Goal: Complete application form

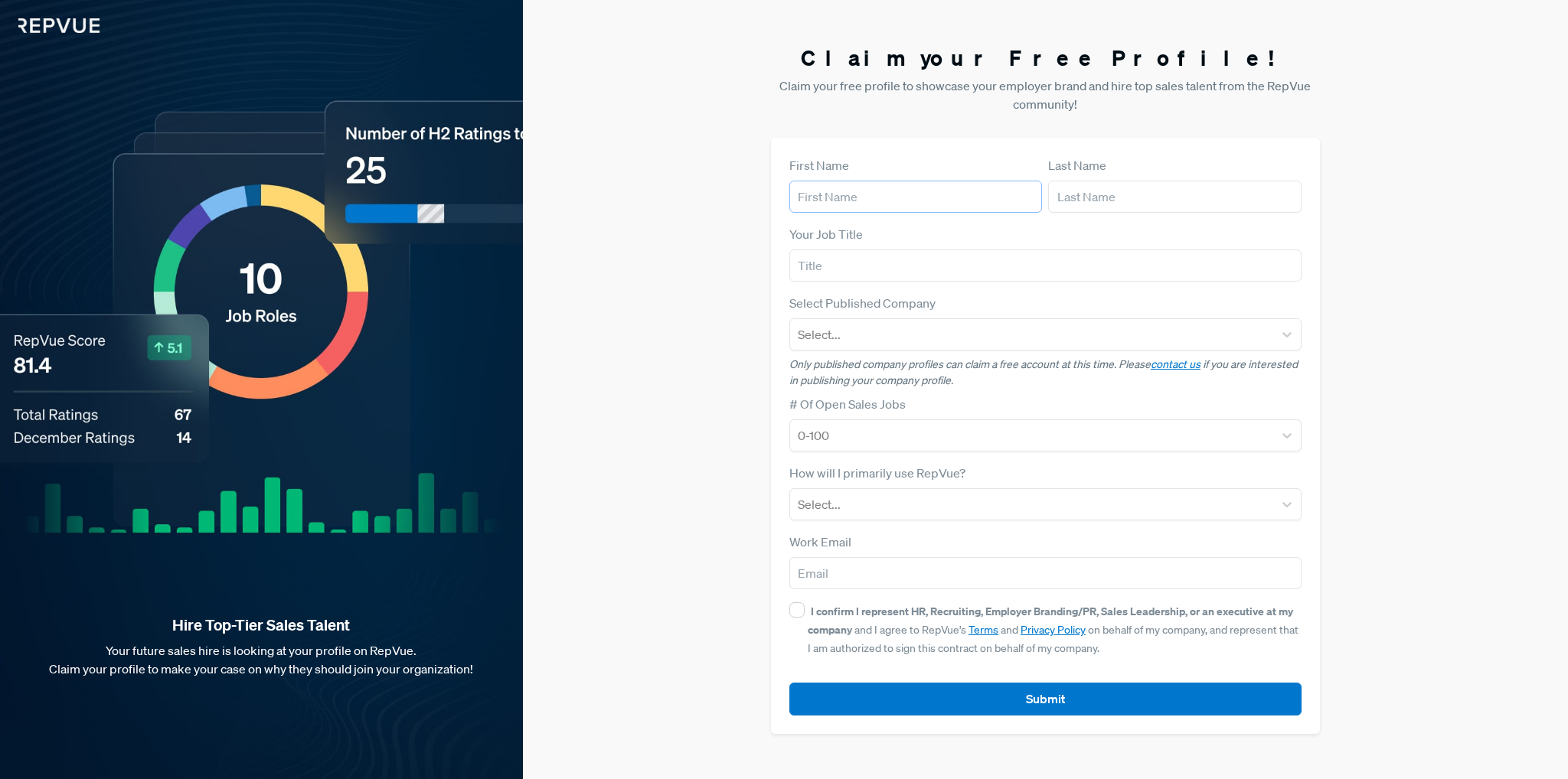
click at [863, 203] on input "text" at bounding box center [915, 197] width 253 height 32
type input "[PERSON_NAME]"
type input "[EMAIL_ADDRESS][DOMAIN_NAME]"
click at [862, 273] on input "text" at bounding box center [1045, 266] width 512 height 32
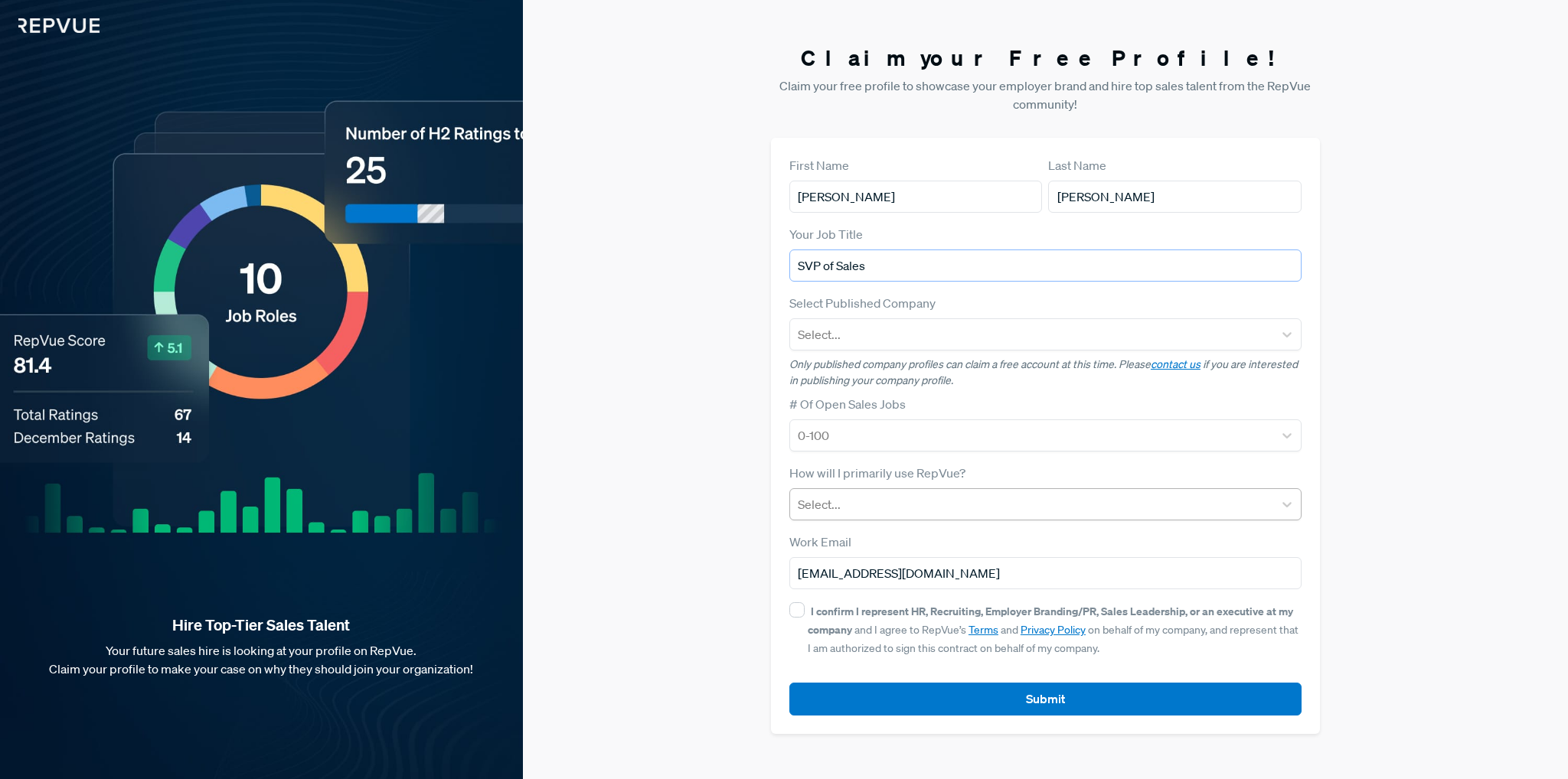
type input "SVP of Sales"
click at [868, 513] on div at bounding box center [1031, 504] width 468 height 21
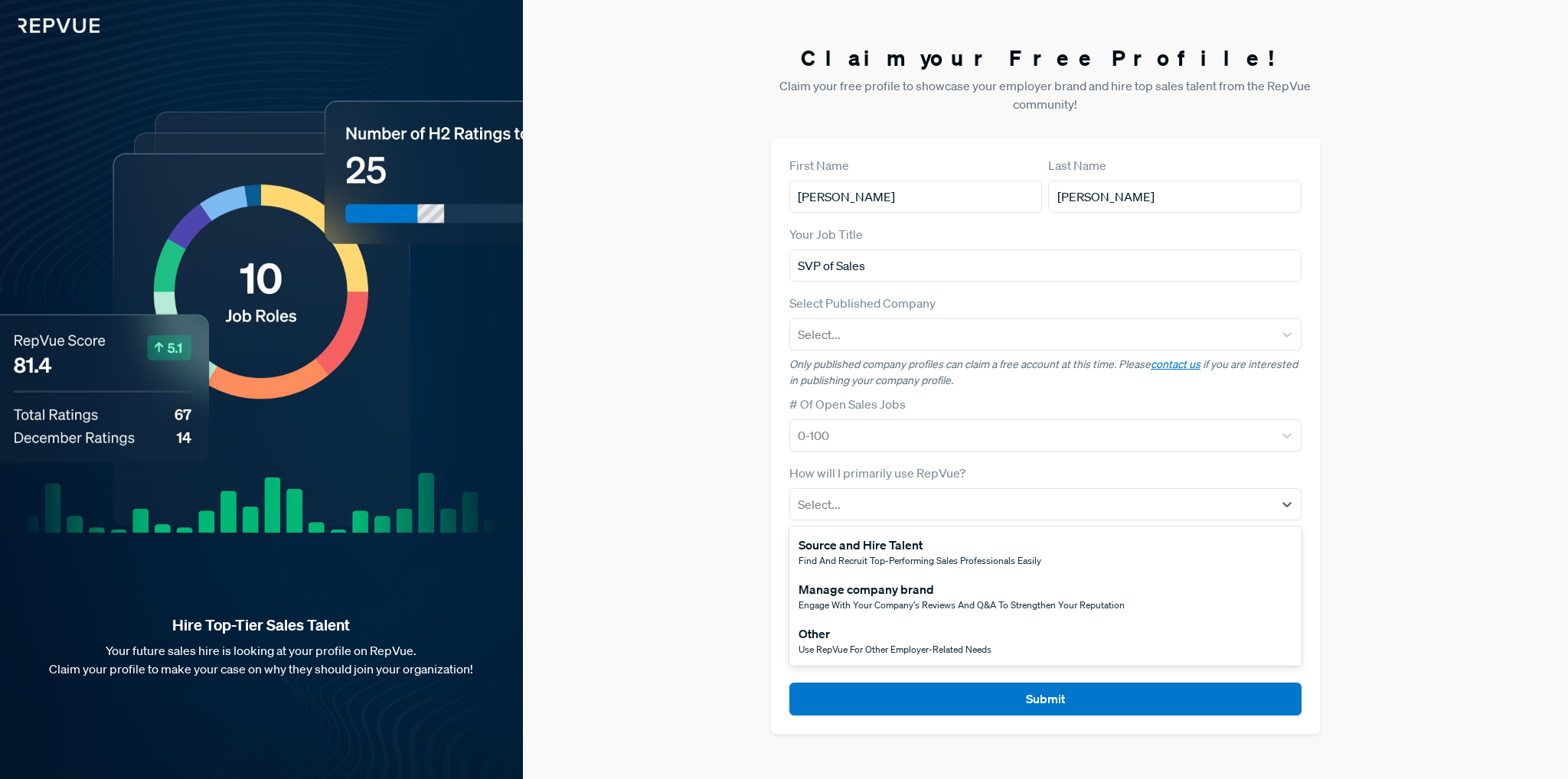
click at [856, 559] on span "Find and recruit top-performing sales professionals easily" at bounding box center [919, 561] width 242 height 13
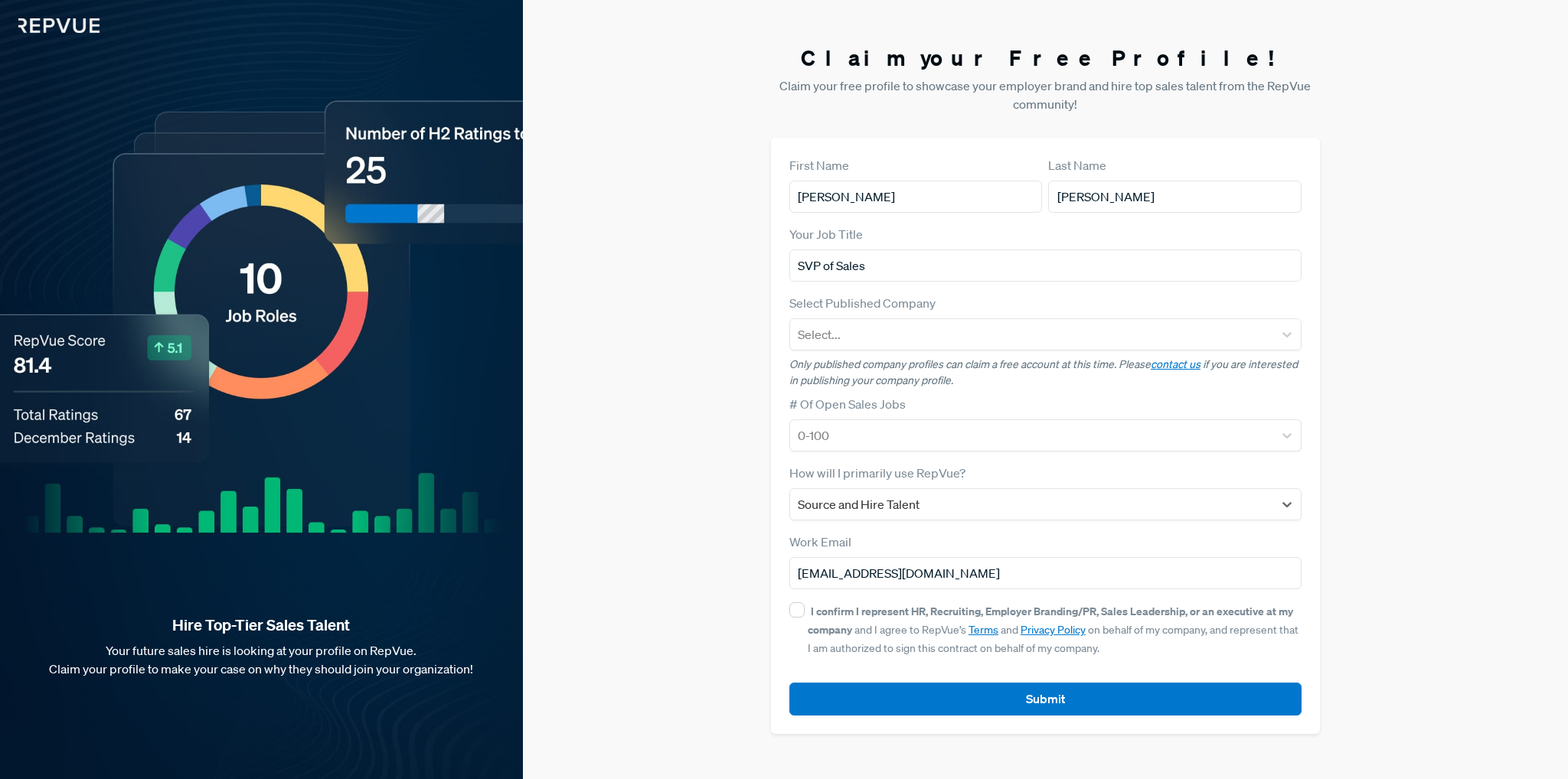
click at [633, 427] on div "Claim your Free Profile! Claim your free profile to showcase your employer bran…" at bounding box center [1045, 389] width 1045 height 779
click at [798, 610] on input "I confirm I represent HR, Recruiting, Employer Branding/PR, Sales Leadership, o…" at bounding box center [797, 610] width 15 height 15
checkbox input "true"
click at [1046, 702] on button "Submit" at bounding box center [1045, 699] width 512 height 32
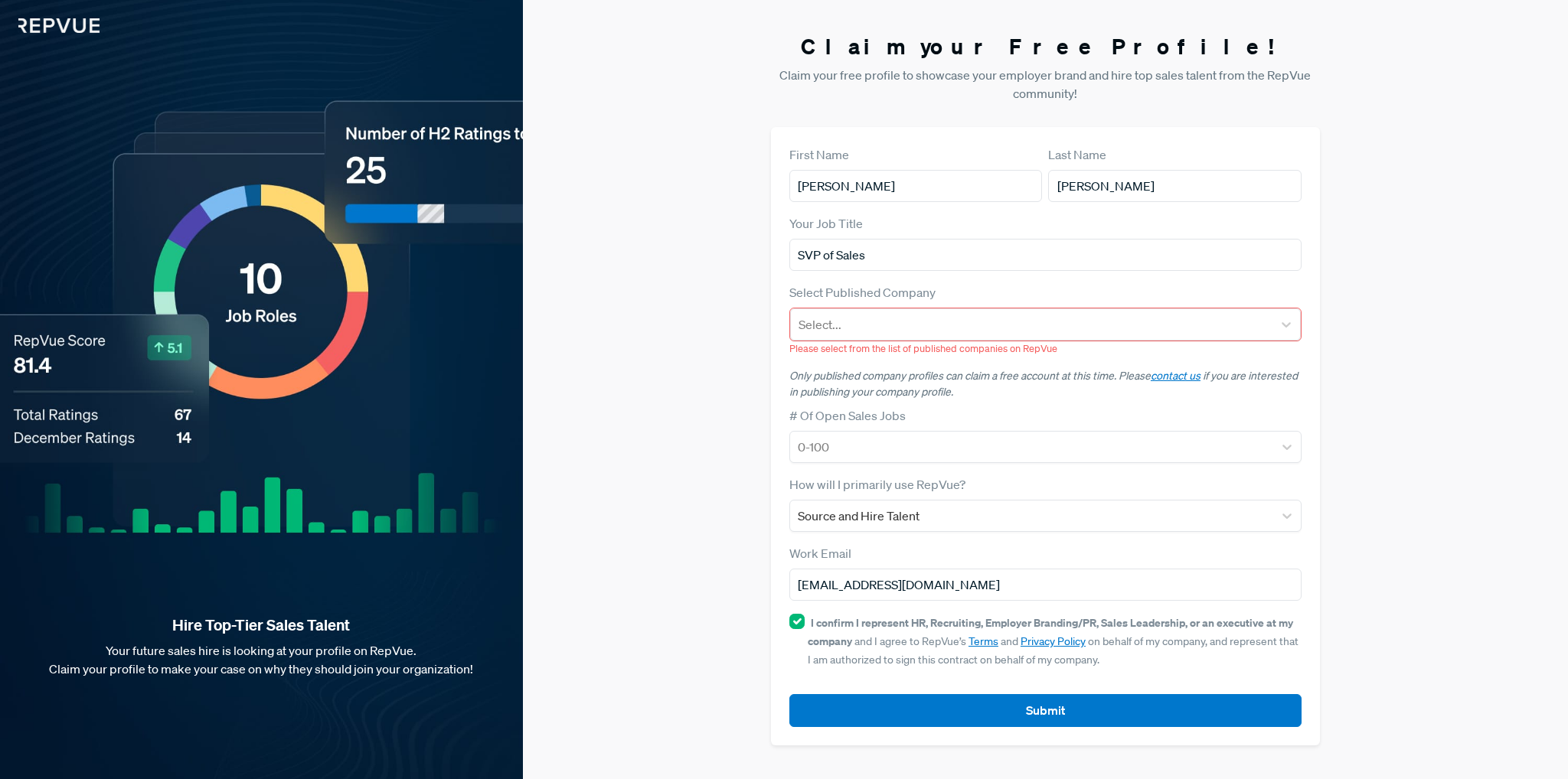
click at [832, 347] on p "Please select from the list of published companies on RepVue" at bounding box center [1045, 349] width 512 height 15
click at [847, 331] on div at bounding box center [1031, 324] width 466 height 21
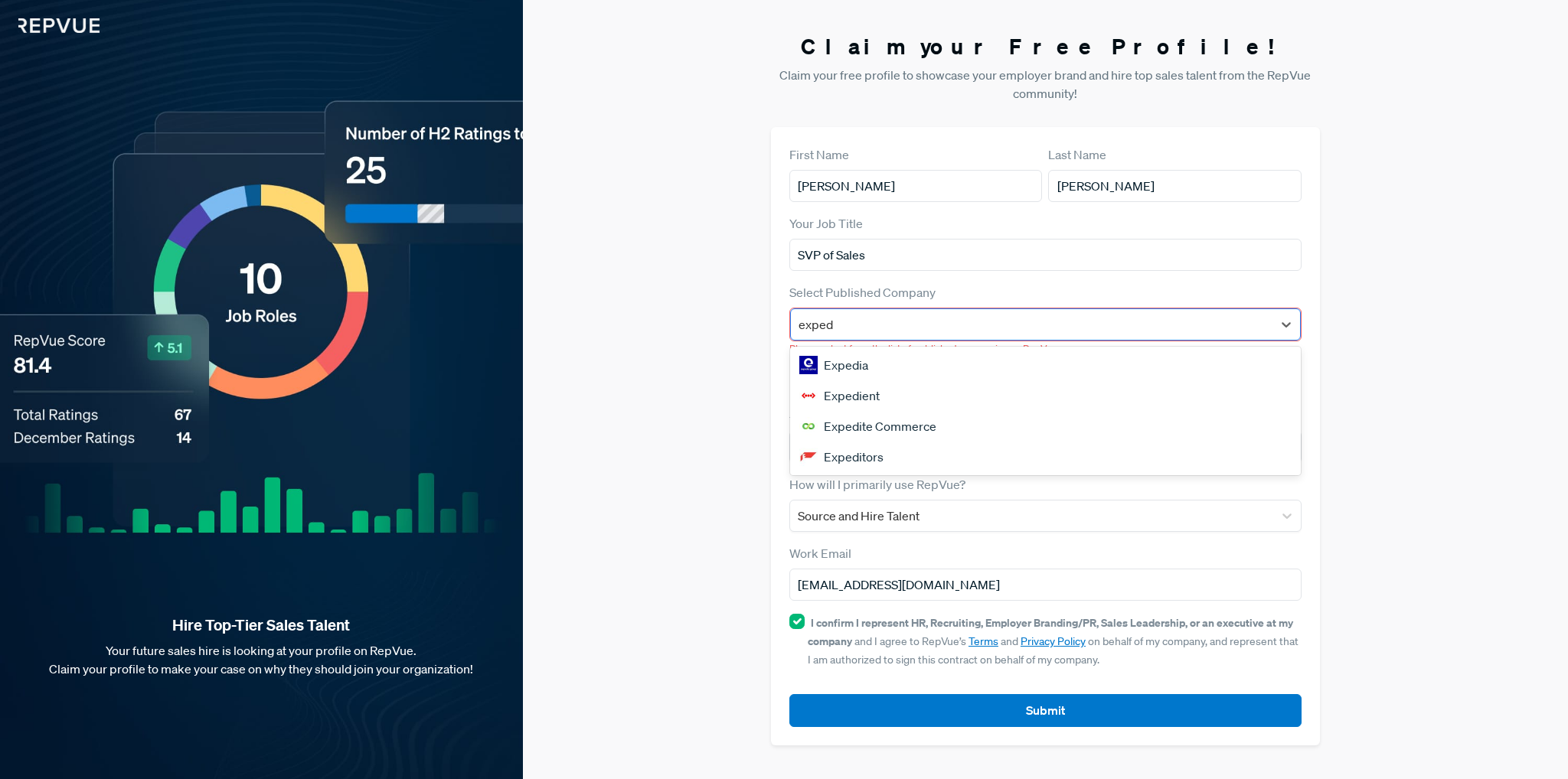
type input "Expedient"
click at [863, 370] on div "Expedient" at bounding box center [1045, 365] width 511 height 31
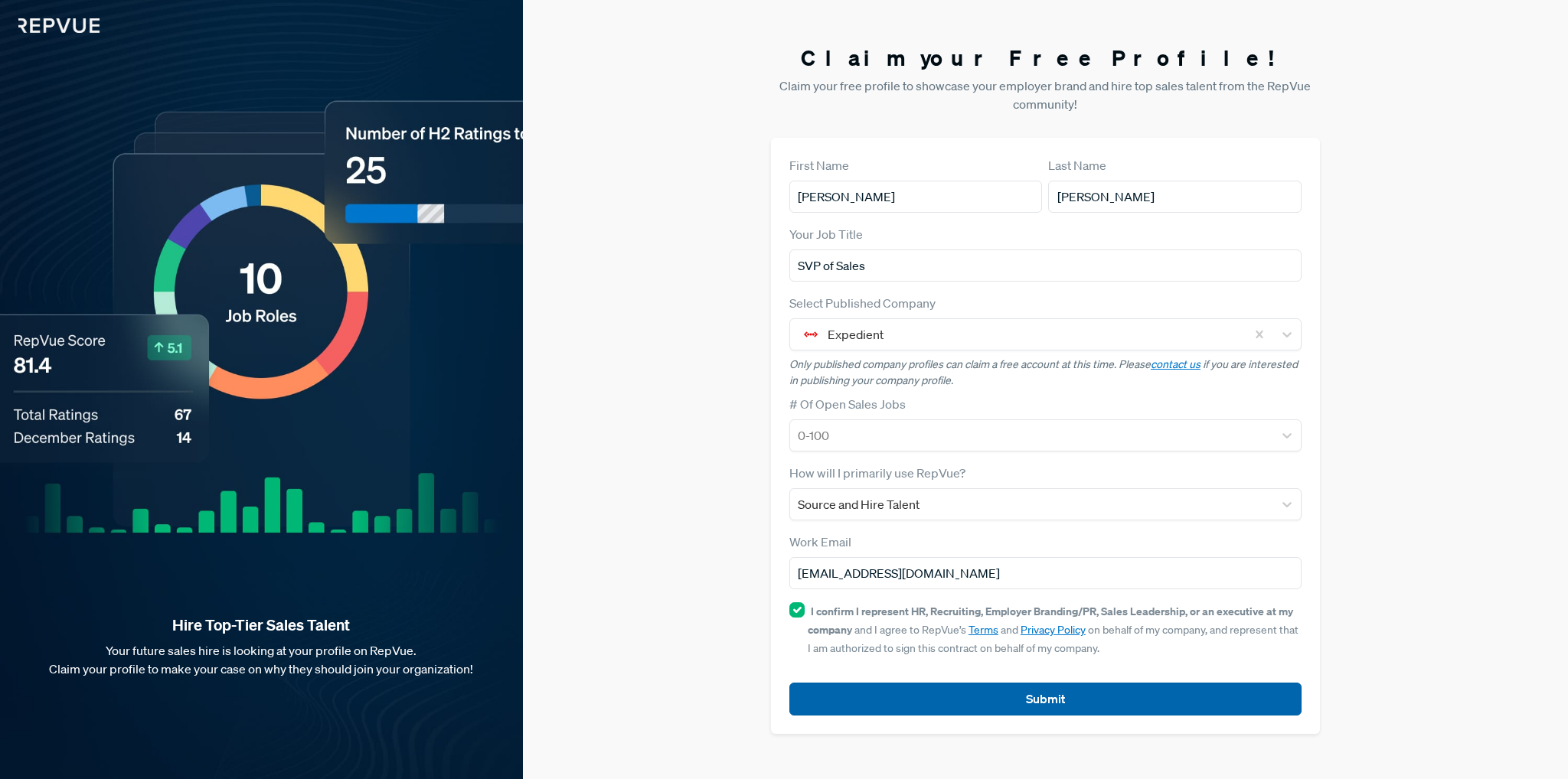
click at [1068, 696] on button "Submit" at bounding box center [1045, 699] width 512 height 32
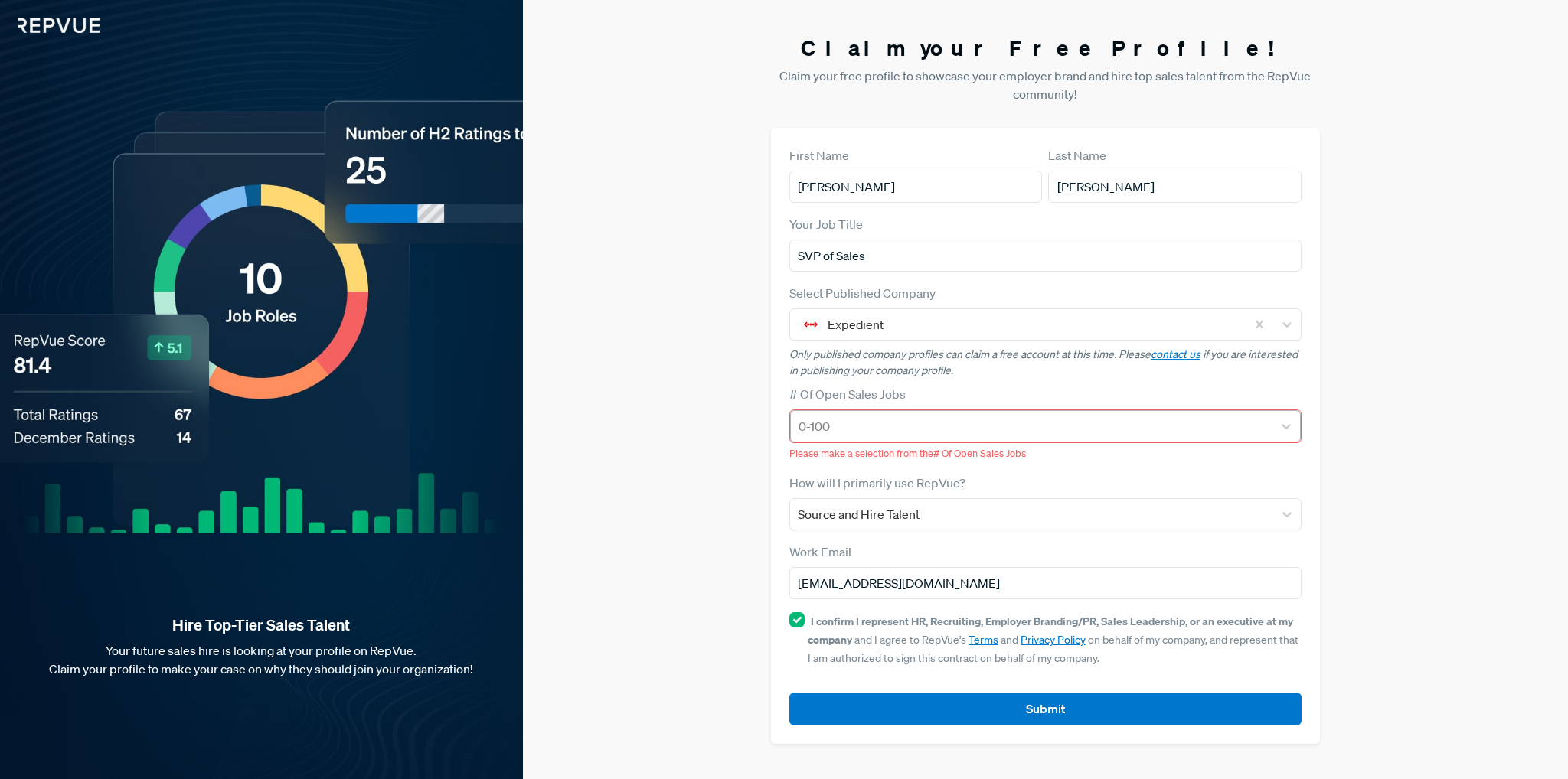
click at [870, 422] on div at bounding box center [1031, 426] width 466 height 21
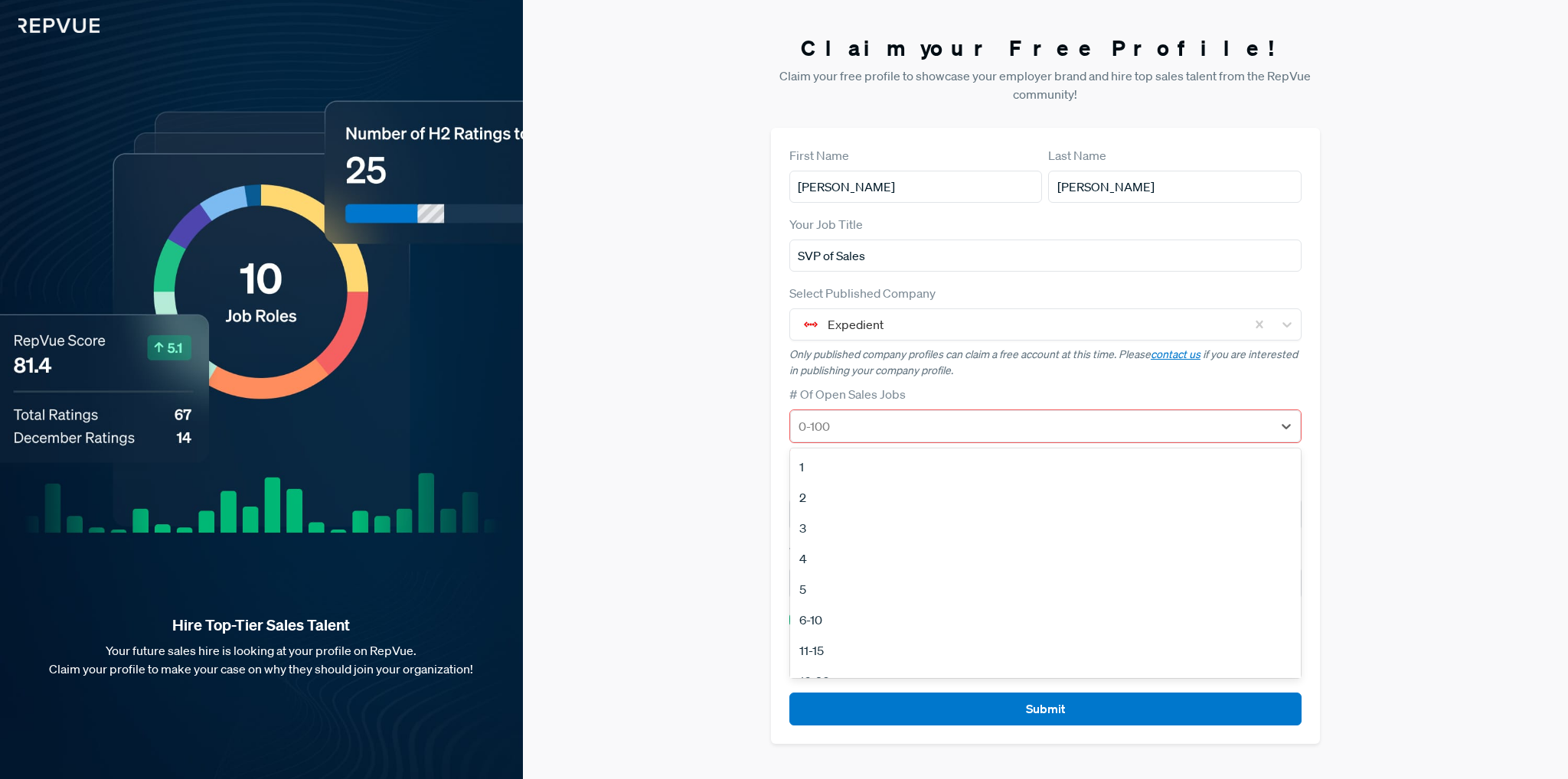
click at [808, 625] on div "6-10" at bounding box center [1045, 619] width 511 height 31
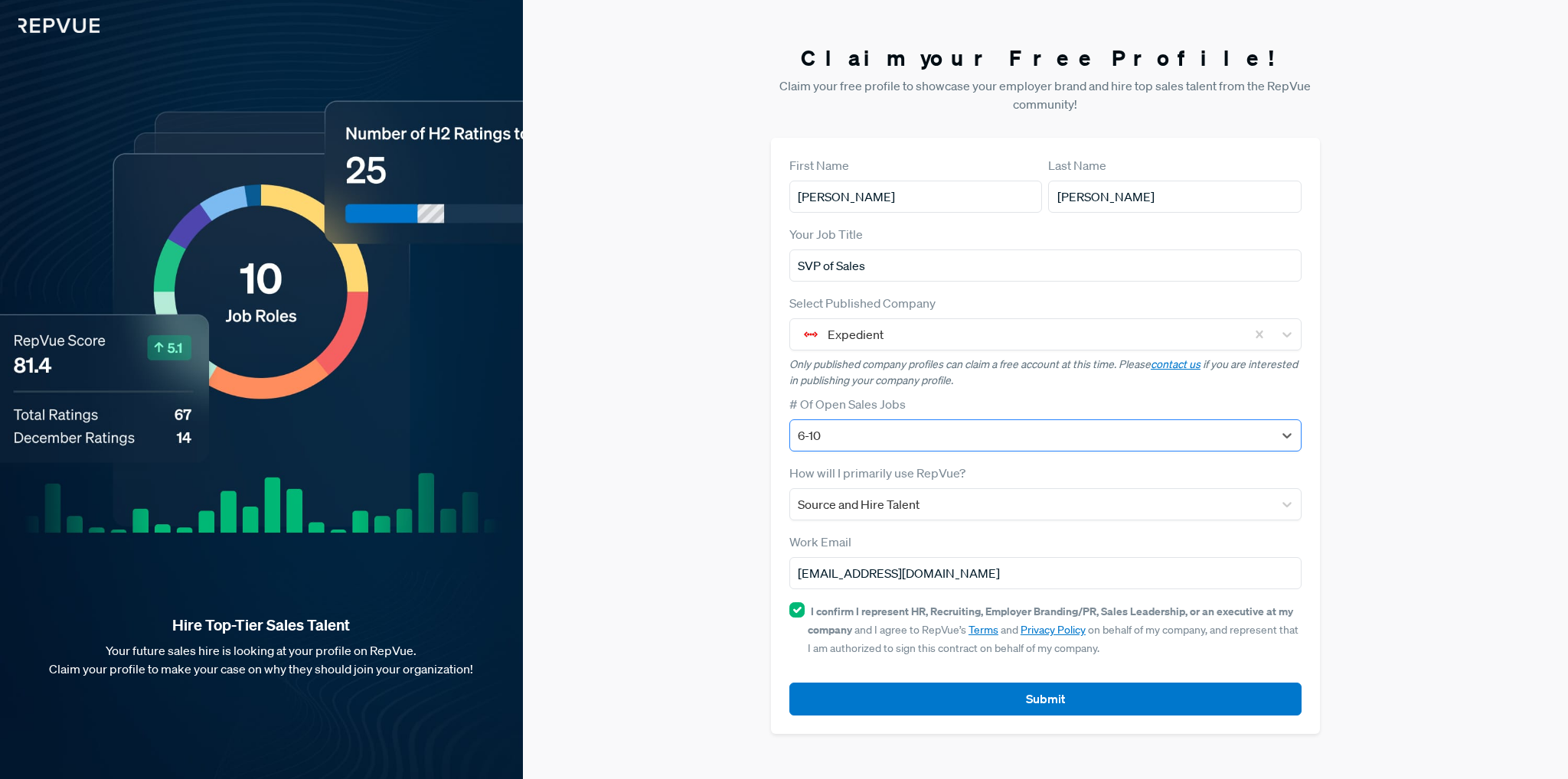
click at [885, 440] on div at bounding box center [1031, 435] width 468 height 21
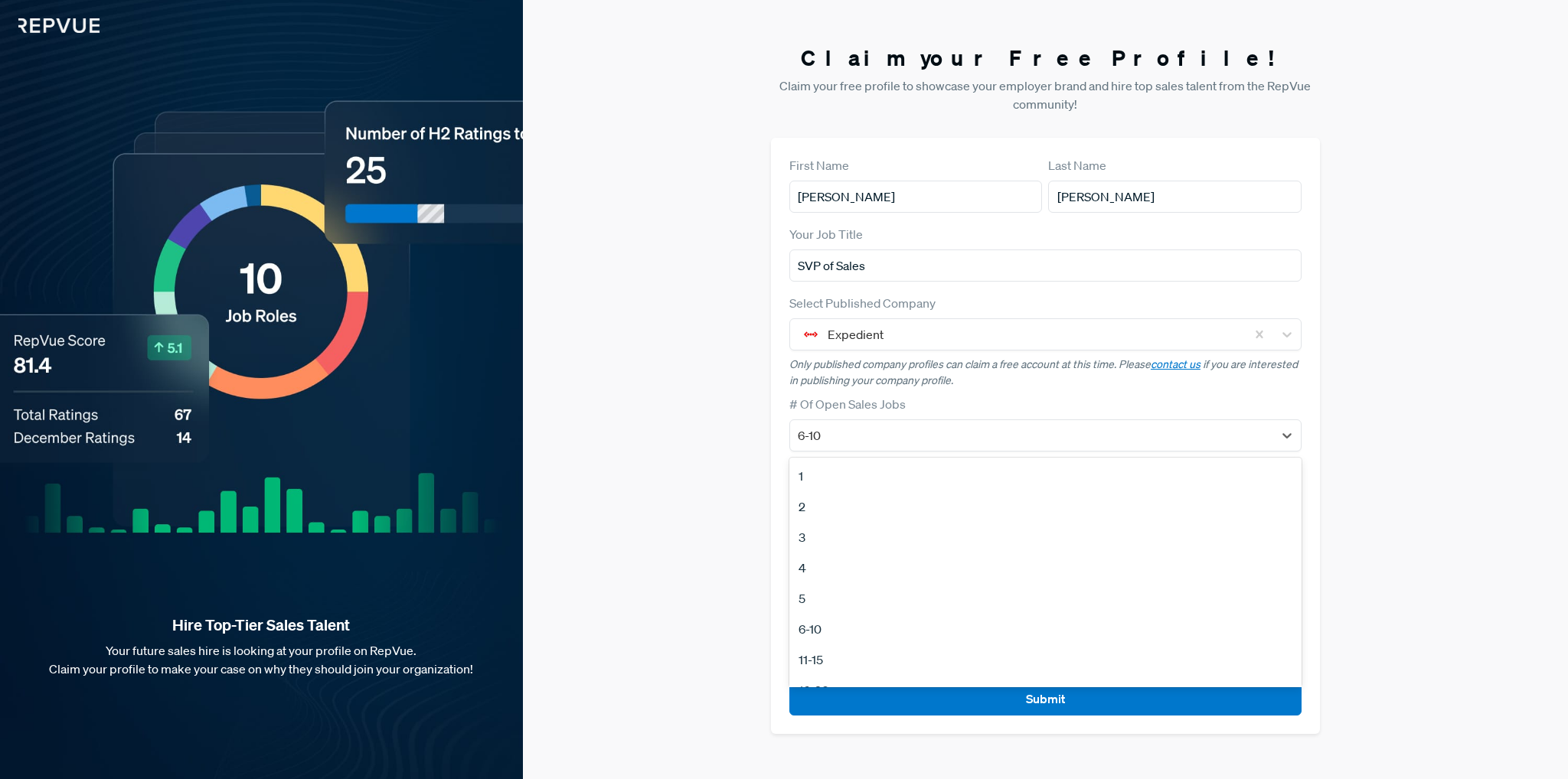
click at [818, 632] on div "6-10" at bounding box center [1045, 629] width 512 height 31
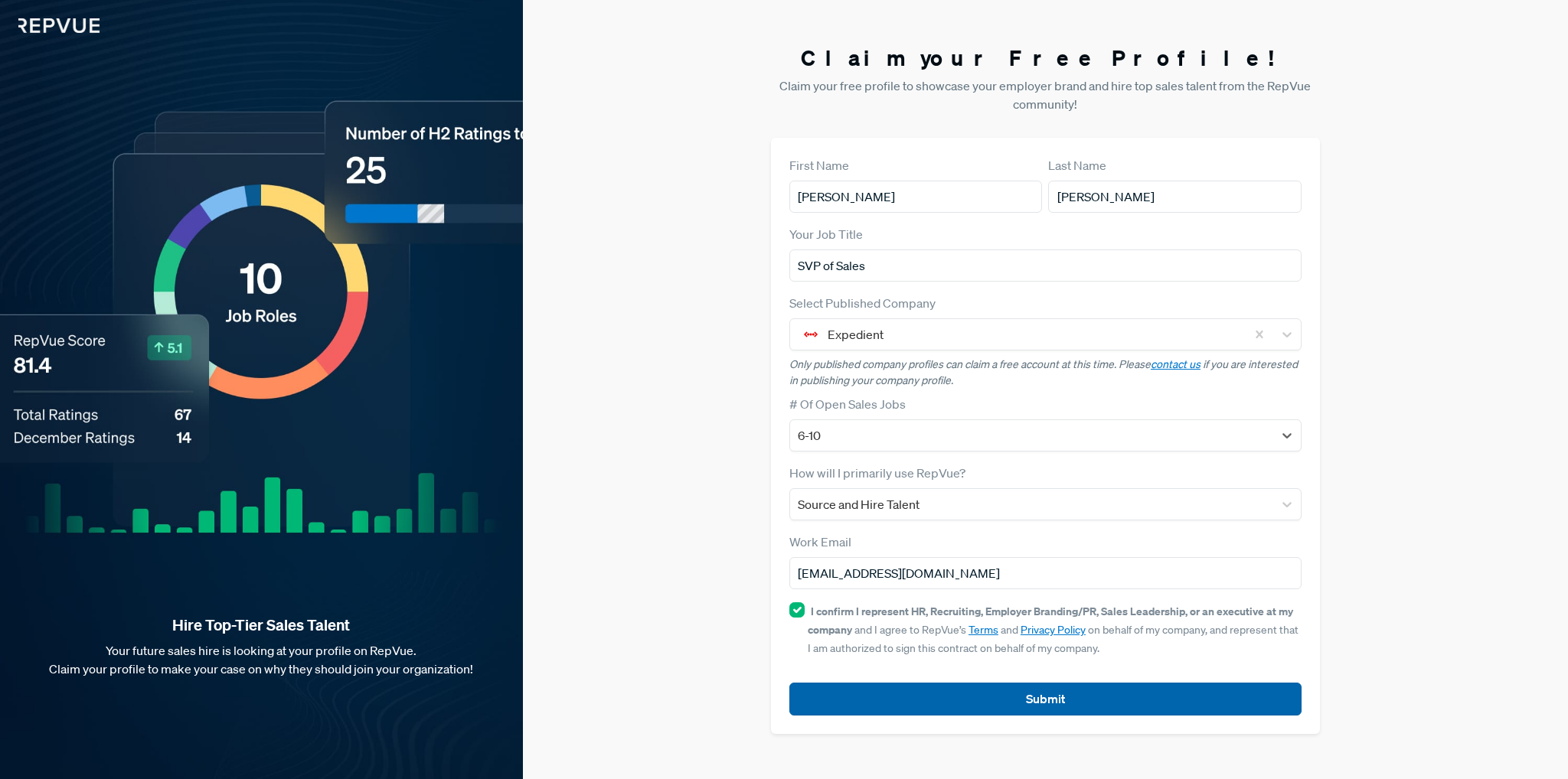
click at [958, 691] on button "Submit" at bounding box center [1045, 699] width 512 height 32
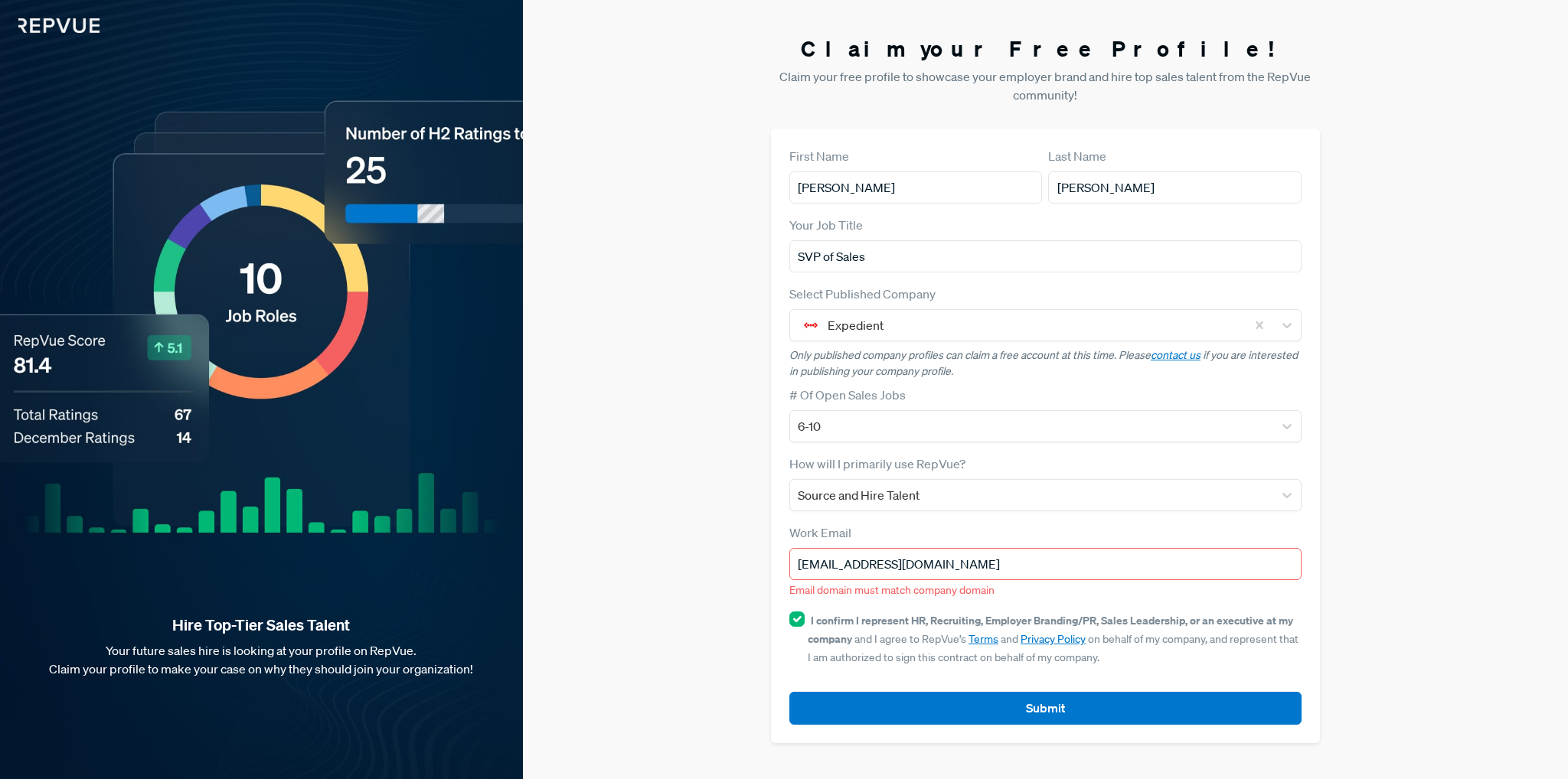
click at [943, 565] on input "[EMAIL_ADDRESS][DOMAIN_NAME]" at bounding box center [1045, 564] width 512 height 32
type input "[PERSON_NAME][EMAIL_ADDRESS][PERSON_NAME][DOMAIN_NAME]"
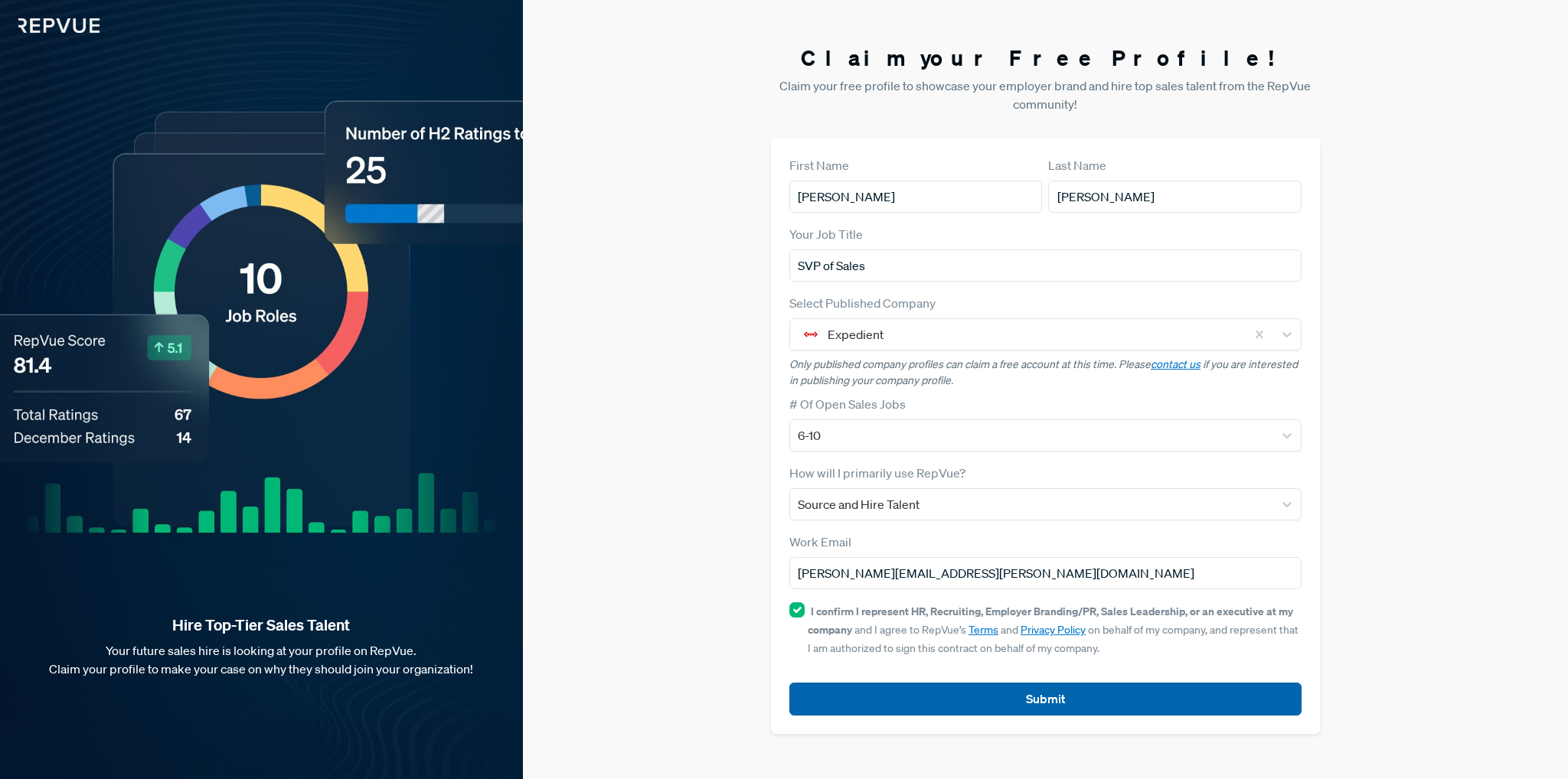
click at [1035, 695] on button "Submit" at bounding box center [1045, 699] width 512 height 32
